Goal: Task Accomplishment & Management: Complete application form

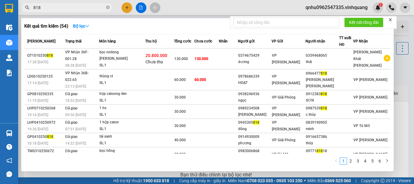
click at [107, 8] on icon "close-circle" at bounding box center [108, 7] width 4 height 4
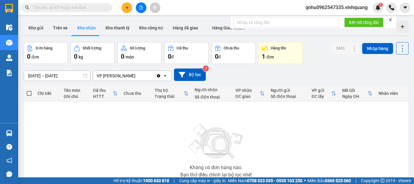
click at [96, 9] on input "text" at bounding box center [69, 7] width 72 height 7
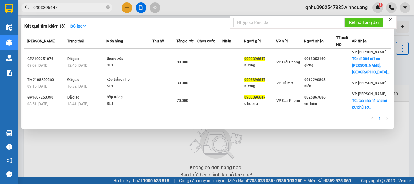
type input "0903396647"
click at [108, 7] on icon "close-circle" at bounding box center [108, 7] width 4 height 4
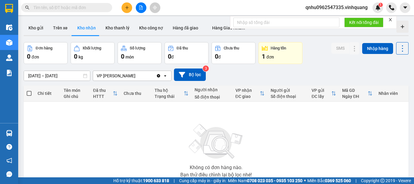
click at [89, 8] on input "text" at bounding box center [69, 7] width 72 height 7
paste input "0904987565"
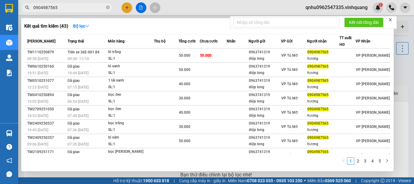
type input "0904987565"
click at [108, 8] on icon "close-circle" at bounding box center [108, 7] width 4 height 4
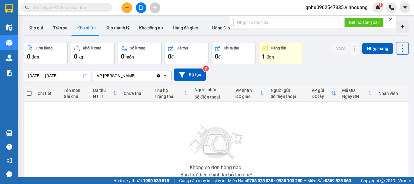
click at [102, 7] on input "text" at bounding box center [69, 7] width 72 height 7
paste input "0976818198"
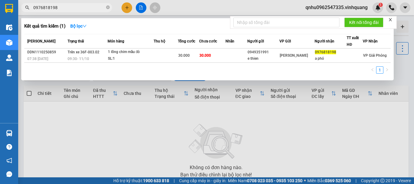
type input "0976818198"
click at [148, 102] on div at bounding box center [207, 92] width 414 height 184
click at [107, 8] on icon "close-circle" at bounding box center [108, 7] width 4 height 4
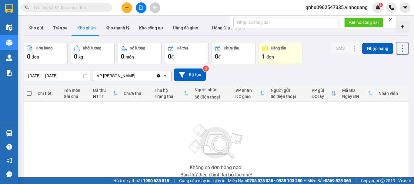
click at [85, 8] on input "text" at bounding box center [69, 7] width 72 height 7
paste input "0902061219"
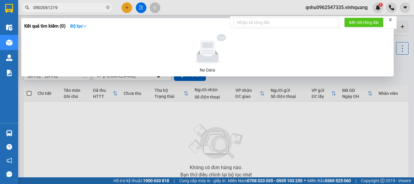
type input "0902061219"
click at [108, 9] on icon "close-circle" at bounding box center [108, 7] width 4 height 4
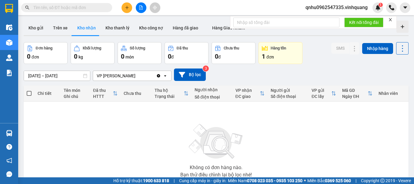
click at [93, 5] on input "text" at bounding box center [69, 7] width 72 height 7
paste input "0965021502"
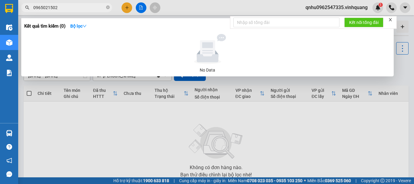
type input "0965021502"
click at [126, 8] on div at bounding box center [207, 92] width 414 height 184
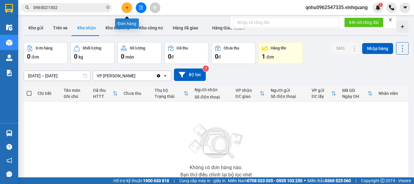
click at [127, 8] on icon "plus" at bounding box center [126, 7] width 3 height 0
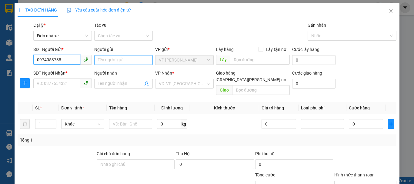
type input "0974053788"
click at [108, 62] on input "Người gửi" at bounding box center [123, 60] width 59 height 10
type input "chị Thu TH"
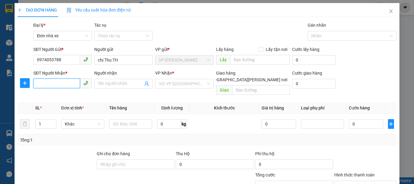
click at [53, 83] on input "SĐT Người Nhận *" at bounding box center [56, 84] width 47 height 10
type input "0"
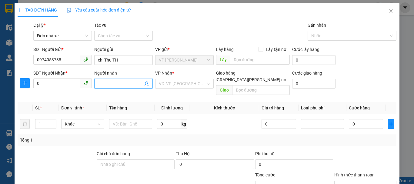
click at [107, 81] on input "Người nhận" at bounding box center [120, 83] width 45 height 7
type input "D"
type input "[PERSON_NAME]"
click at [63, 78] on div "SĐT Người Nhận *" at bounding box center [62, 74] width 59 height 9
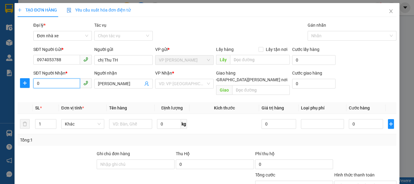
click at [55, 83] on input "0" at bounding box center [56, 84] width 47 height 10
click at [176, 84] on input "search" at bounding box center [182, 83] width 47 height 9
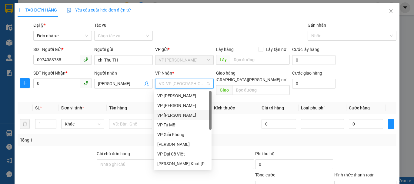
click at [175, 113] on div "VP [PERSON_NAME]" at bounding box center [182, 115] width 51 height 7
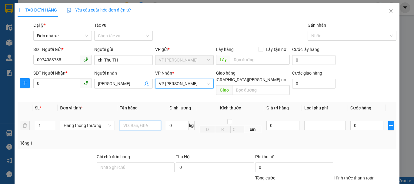
click at [140, 121] on input "text" at bounding box center [140, 126] width 41 height 10
type input "thùng ct trắng"
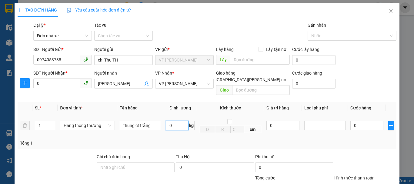
click at [170, 121] on input "0" at bounding box center [177, 126] width 23 height 10
type input "14"
click at [375, 121] on input "0" at bounding box center [367, 126] width 33 height 10
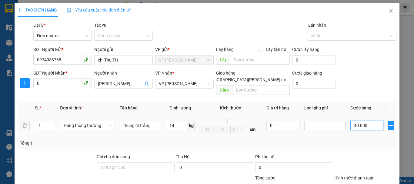
type input "40.000"
click at [57, 83] on input "0" at bounding box center [56, 84] width 47 height 10
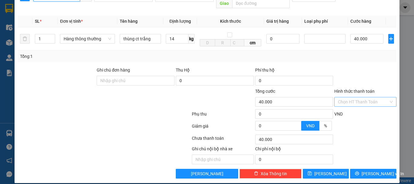
type input "0966210388"
click at [355, 97] on input "Hình thức thanh toán" at bounding box center [363, 101] width 51 height 9
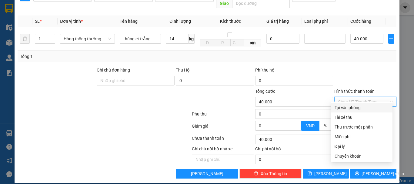
click at [368, 73] on div at bounding box center [365, 77] width 63 height 21
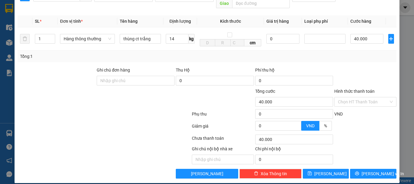
scroll to position [26, 0]
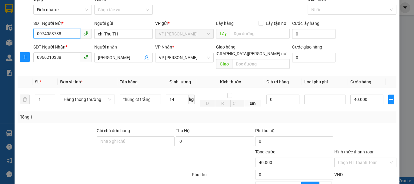
click at [38, 34] on input "0974053788" at bounding box center [56, 34] width 47 height 10
click at [55, 59] on input "0966210388" at bounding box center [56, 57] width 47 height 10
click at [54, 59] on input "0966210388" at bounding box center [56, 57] width 47 height 10
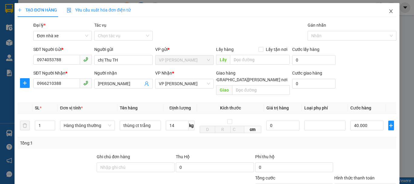
click at [389, 13] on icon "close" at bounding box center [391, 11] width 5 height 5
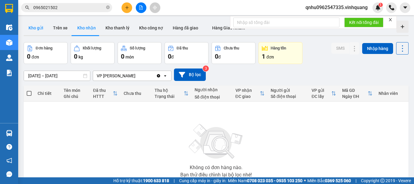
click at [35, 32] on button "Kho gửi" at bounding box center [36, 28] width 25 height 15
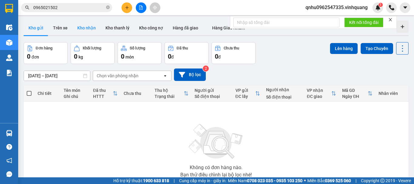
click at [92, 31] on button "Kho nhận" at bounding box center [87, 28] width 28 height 15
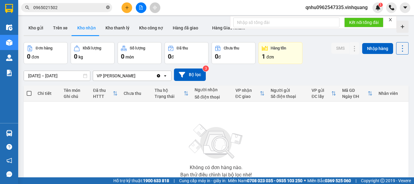
click at [107, 8] on icon "close-circle" at bounding box center [108, 7] width 4 height 4
click at [95, 8] on input "text" at bounding box center [69, 7] width 72 height 7
paste input "0919369136"
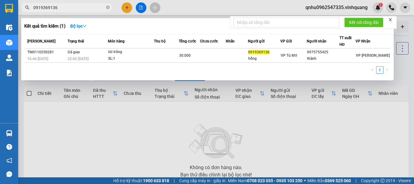
type input "0919369136"
click at [107, 7] on icon "close-circle" at bounding box center [108, 7] width 4 height 4
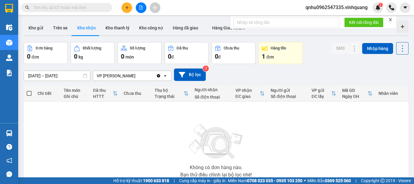
click at [94, 7] on input "text" at bounding box center [69, 7] width 72 height 7
type input "d"
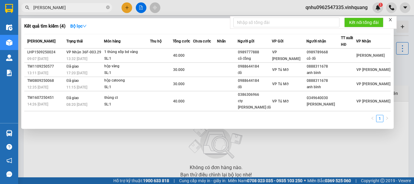
type input "[PERSON_NAME]"
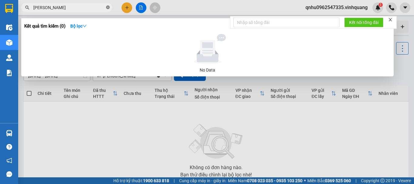
click at [109, 8] on icon "close-circle" at bounding box center [108, 7] width 4 height 4
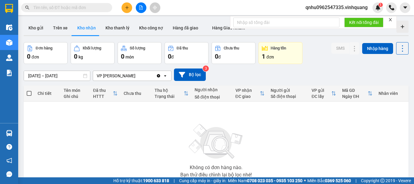
click at [99, 8] on input "text" at bounding box center [69, 7] width 72 height 7
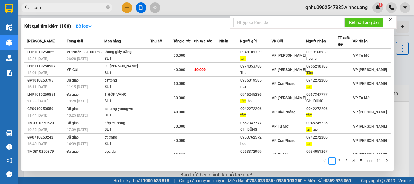
type input "tâm"
drag, startPoint x: 188, startPoint y: 8, endPoint x: 177, endPoint y: 2, distance: 12.8
click at [187, 8] on div at bounding box center [207, 92] width 414 height 184
click at [108, 9] on icon "close-circle" at bounding box center [108, 7] width 4 height 4
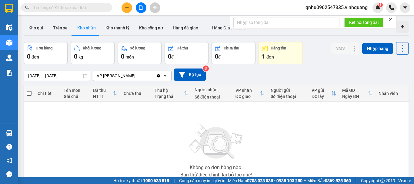
click at [94, 10] on input "text" at bounding box center [69, 7] width 72 height 7
paste input "0931395881"
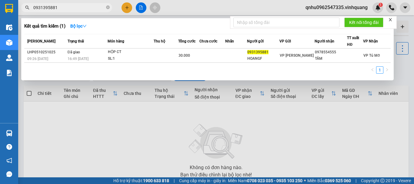
type input "0931395881"
click at [107, 8] on icon "close-circle" at bounding box center [108, 7] width 4 height 4
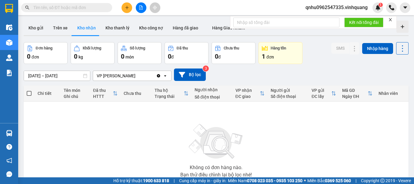
click at [87, 5] on input "text" at bounding box center [69, 7] width 72 height 7
paste input "0903213778"
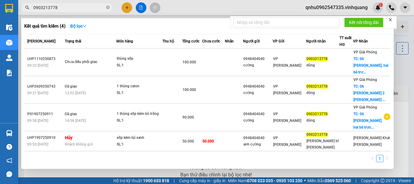
type input "0903213778"
click at [107, 6] on icon "close-circle" at bounding box center [108, 7] width 4 height 4
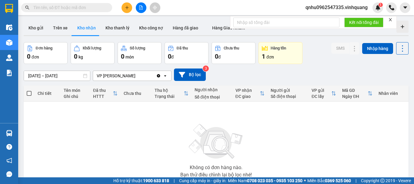
click at [95, 11] on input "text" at bounding box center [69, 7] width 72 height 7
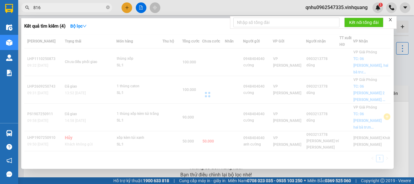
type input "816"
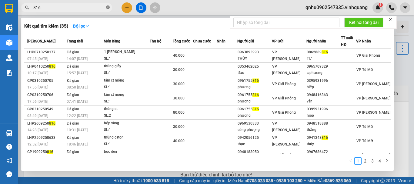
click at [109, 8] on icon "close-circle" at bounding box center [108, 7] width 4 height 4
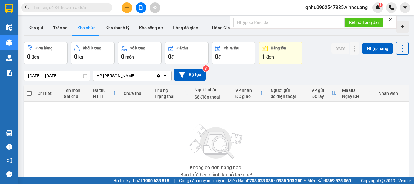
click at [73, 6] on input "text" at bounding box center [69, 7] width 72 height 7
type input "0"
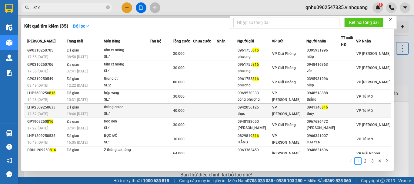
scroll to position [37, 0]
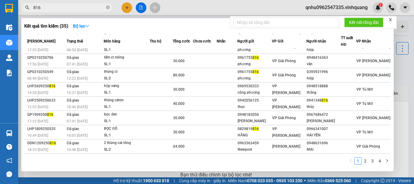
type input "816"
click at [110, 8] on span "816" at bounding box center [66, 7] width 91 height 9
click at [106, 8] on icon "close-circle" at bounding box center [108, 7] width 4 height 4
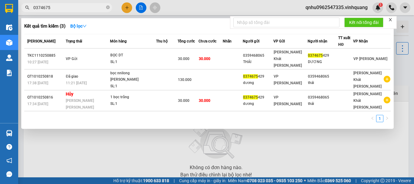
type input "0374675"
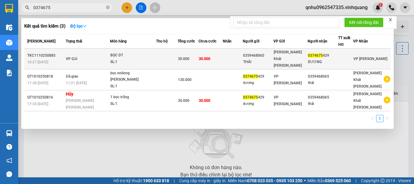
click at [169, 53] on td at bounding box center [167, 59] width 22 height 21
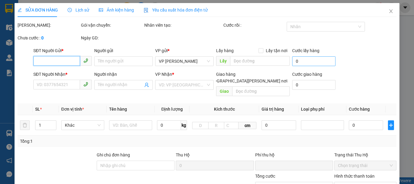
type input "0359468065"
type input "THÁI"
type input "0374675429"
type input "DƯƠNG"
type input "0"
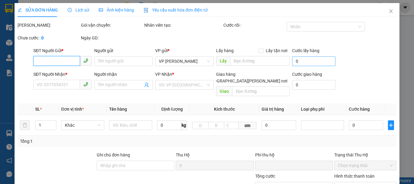
type input "30.000"
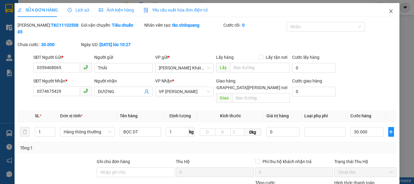
click at [389, 12] on icon "close" at bounding box center [391, 11] width 5 height 5
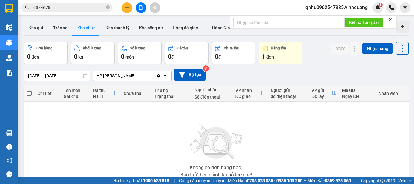
click at [65, 7] on input "0374675" at bounding box center [69, 7] width 72 height 7
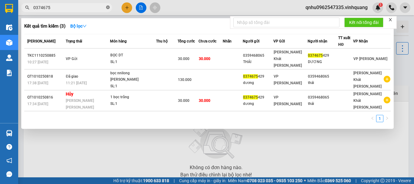
click at [108, 7] on icon "close-circle" at bounding box center [108, 7] width 4 height 4
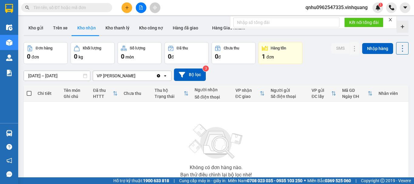
click at [93, 8] on input "text" at bounding box center [69, 7] width 72 height 7
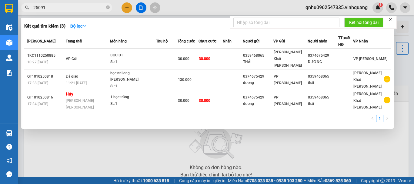
type input "250919"
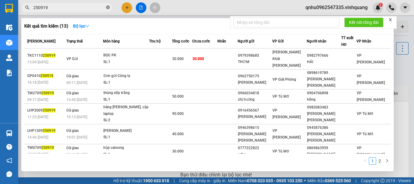
click at [107, 8] on icon "close-circle" at bounding box center [108, 7] width 4 height 4
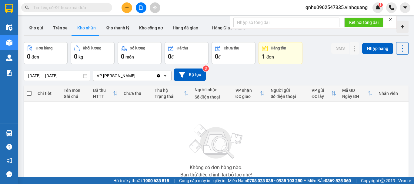
click at [89, 5] on input "text" at bounding box center [69, 7] width 72 height 7
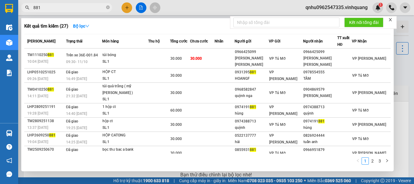
type input "881"
click at [110, 6] on span "881" at bounding box center [66, 7] width 91 height 9
click at [109, 8] on icon "close-circle" at bounding box center [108, 7] width 4 height 4
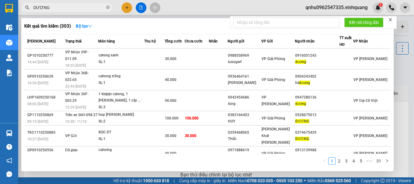
type input "DƯƠNG"
drag, startPoint x: 206, startPoint y: 2, endPoint x: 199, endPoint y: 1, distance: 6.9
click at [205, 2] on div at bounding box center [207, 92] width 414 height 184
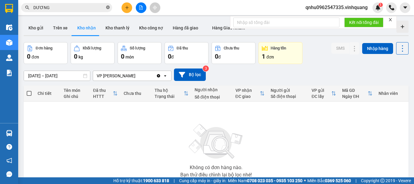
click at [109, 8] on icon "close-circle" at bounding box center [108, 7] width 4 height 4
click at [89, 6] on input "text" at bounding box center [69, 7] width 72 height 7
paste input "0981007573"
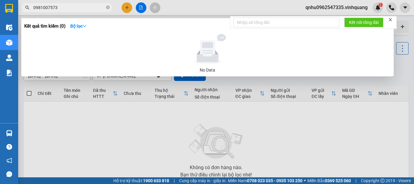
type input "0981007573"
